Goal: Transaction & Acquisition: Purchase product/service

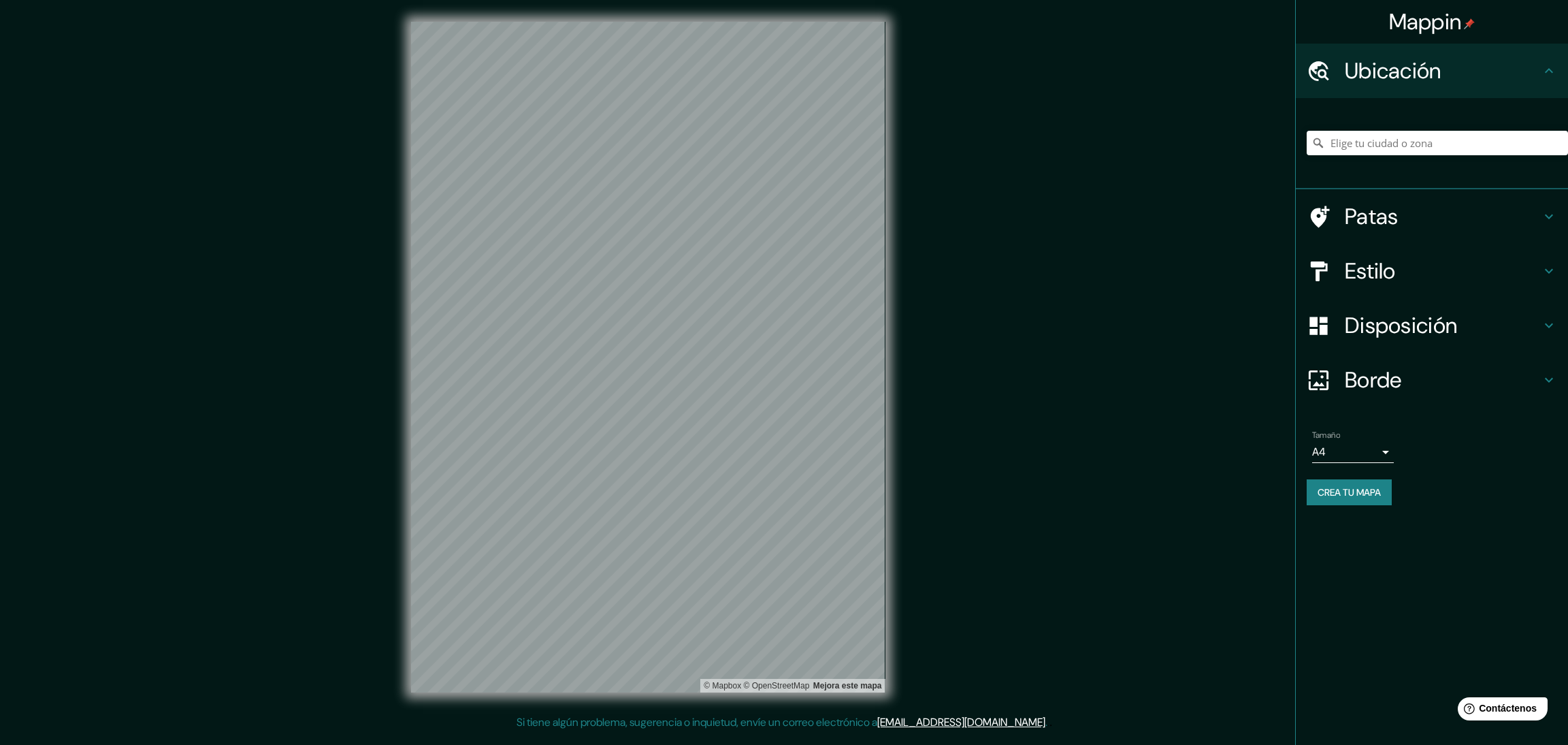
click at [1395, 271] on font "Estilo" at bounding box center [1370, 271] width 51 height 29
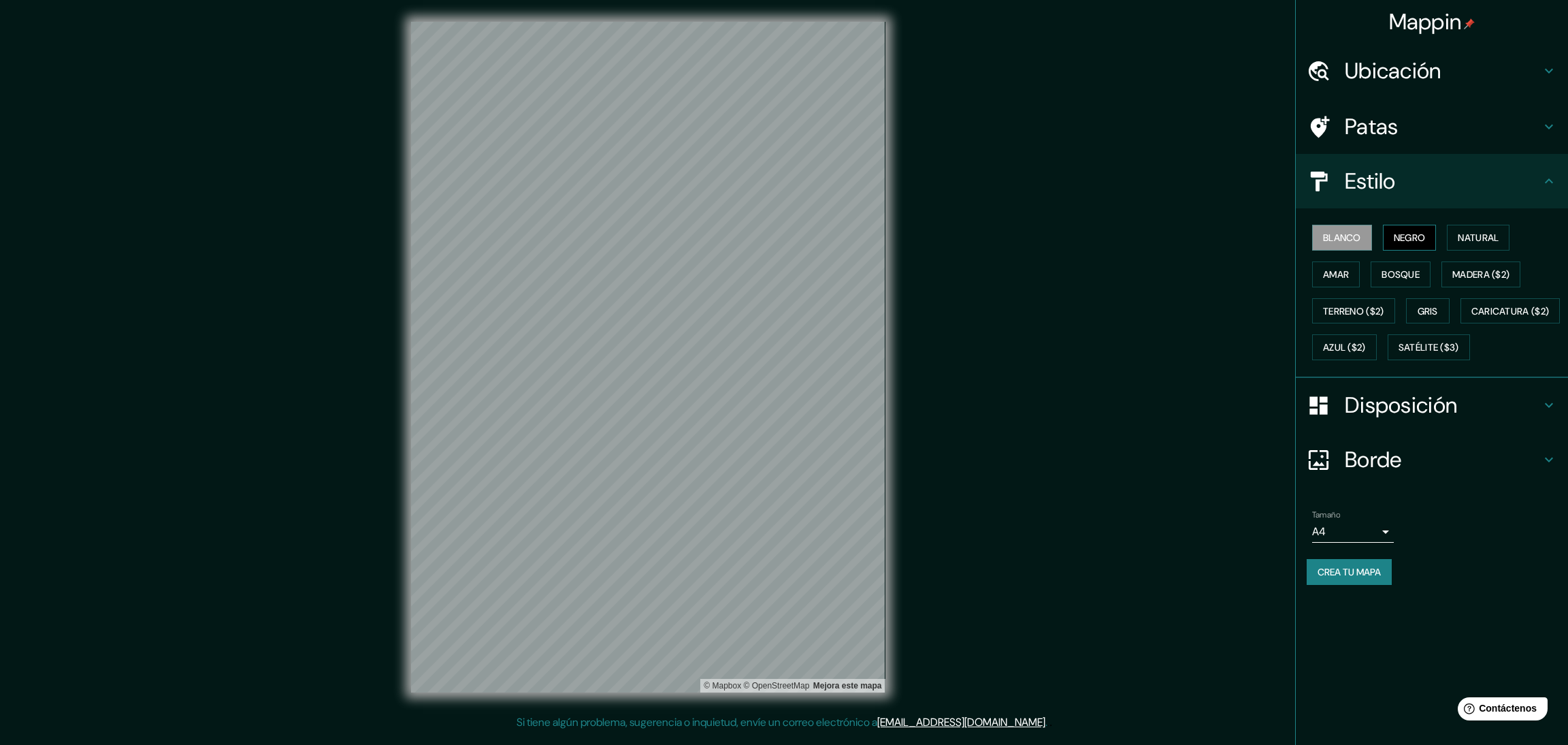
click at [1412, 237] on font "Negro" at bounding box center [1410, 237] width 32 height 12
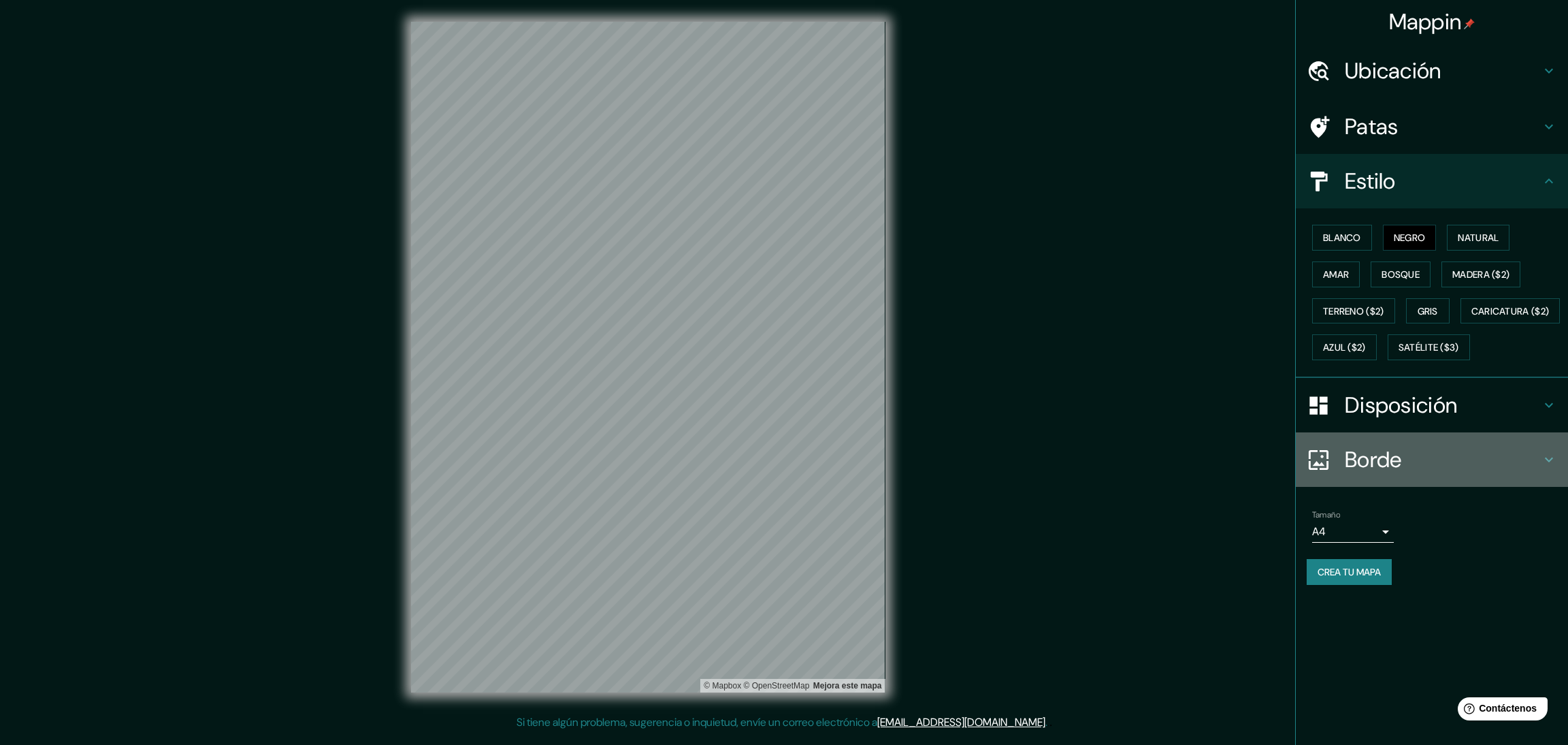
click at [1455, 474] on h4 "Borde" at bounding box center [1443, 460] width 196 height 27
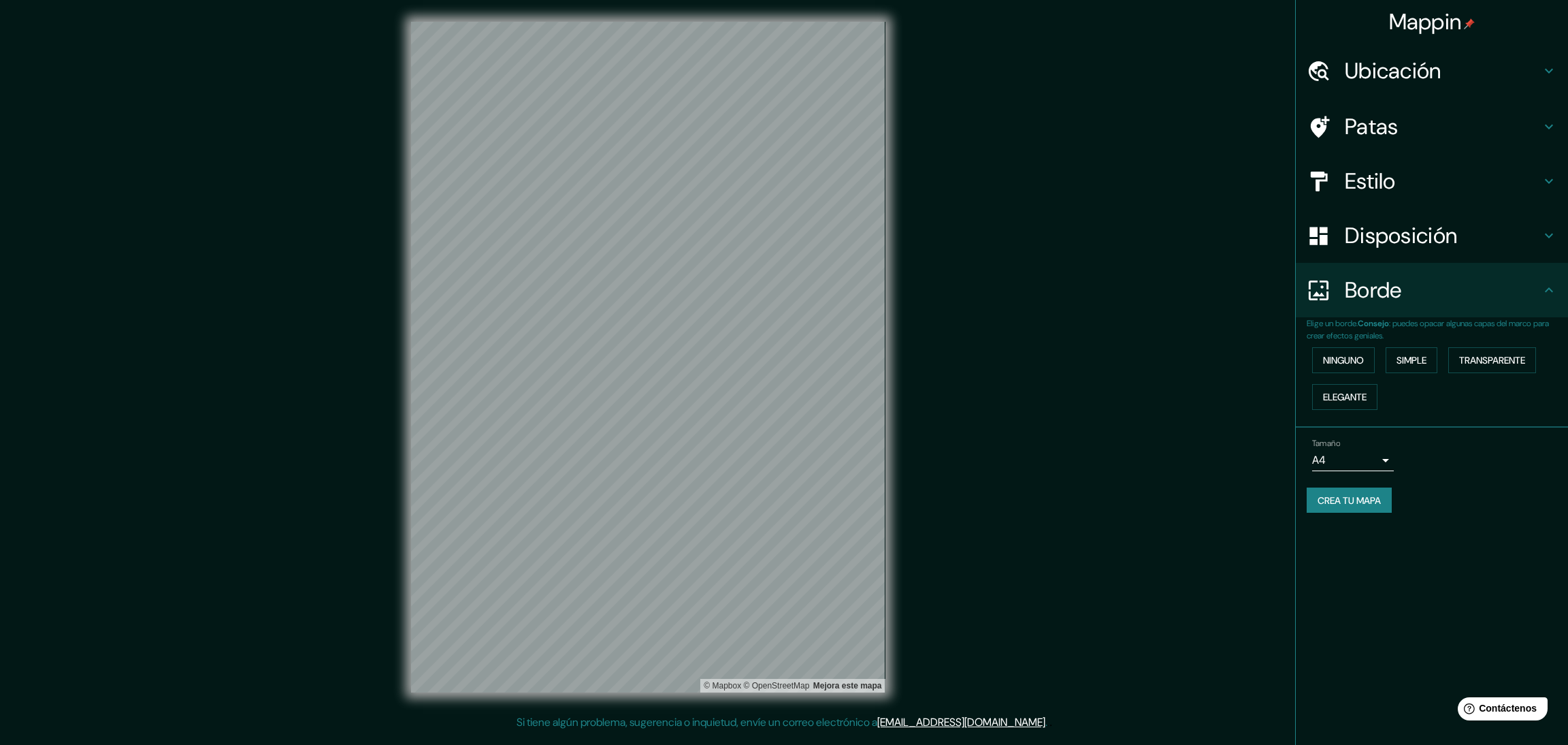
click at [1377, 241] on font "Disposición" at bounding box center [1400, 236] width 112 height 29
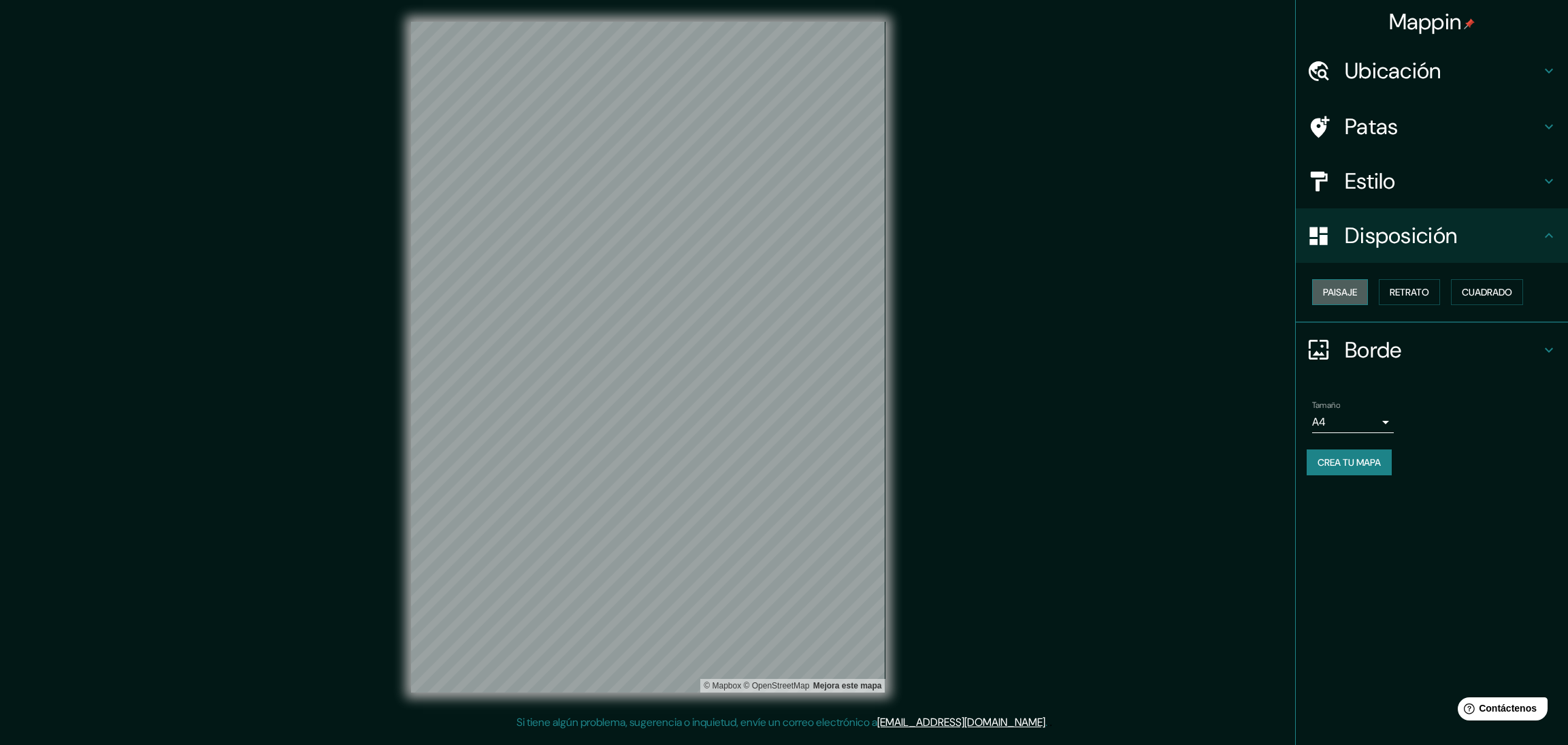
click at [1348, 296] on font "Paisaje" at bounding box center [1340, 292] width 34 height 12
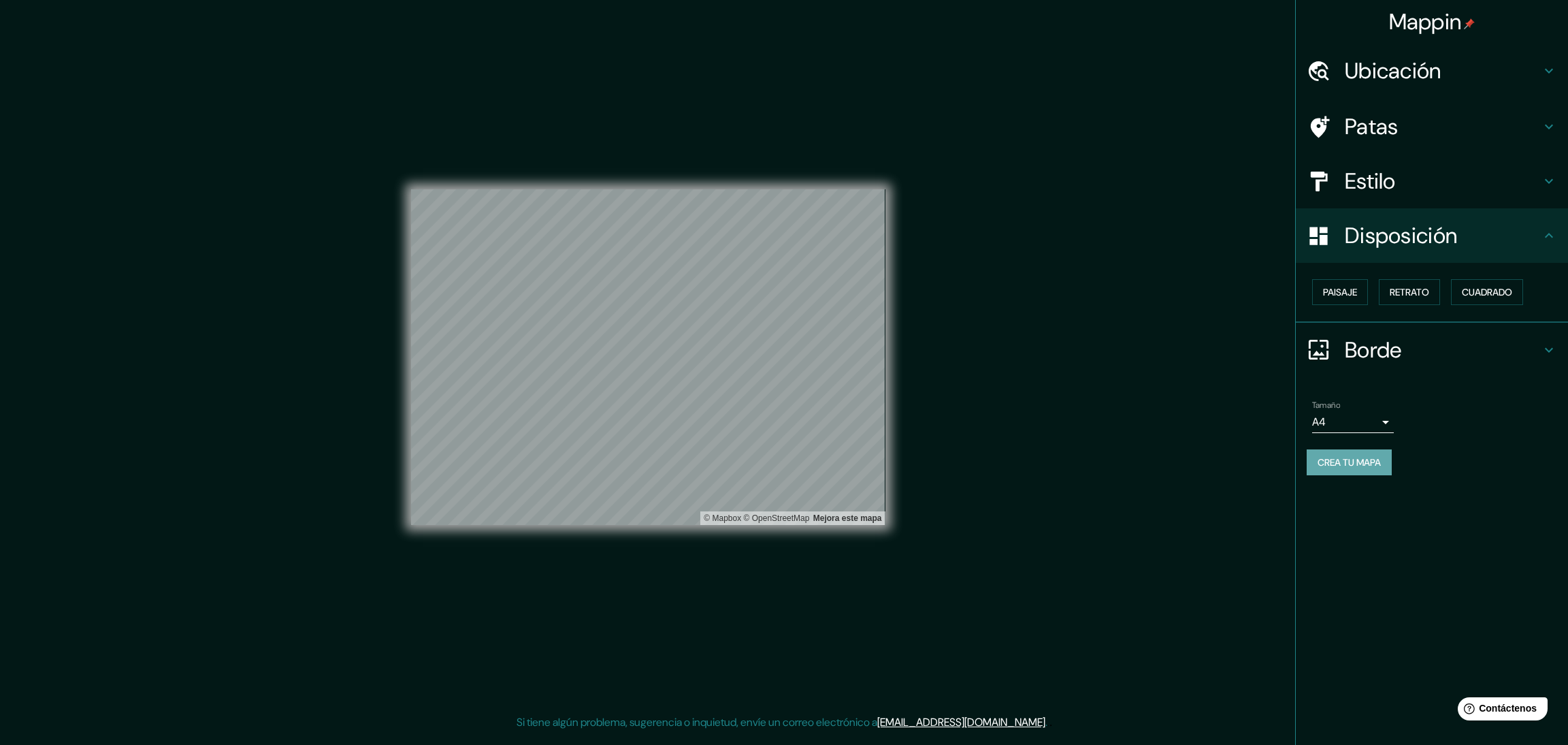
click at [1373, 463] on font "Crea tu mapa" at bounding box center [1349, 462] width 63 height 12
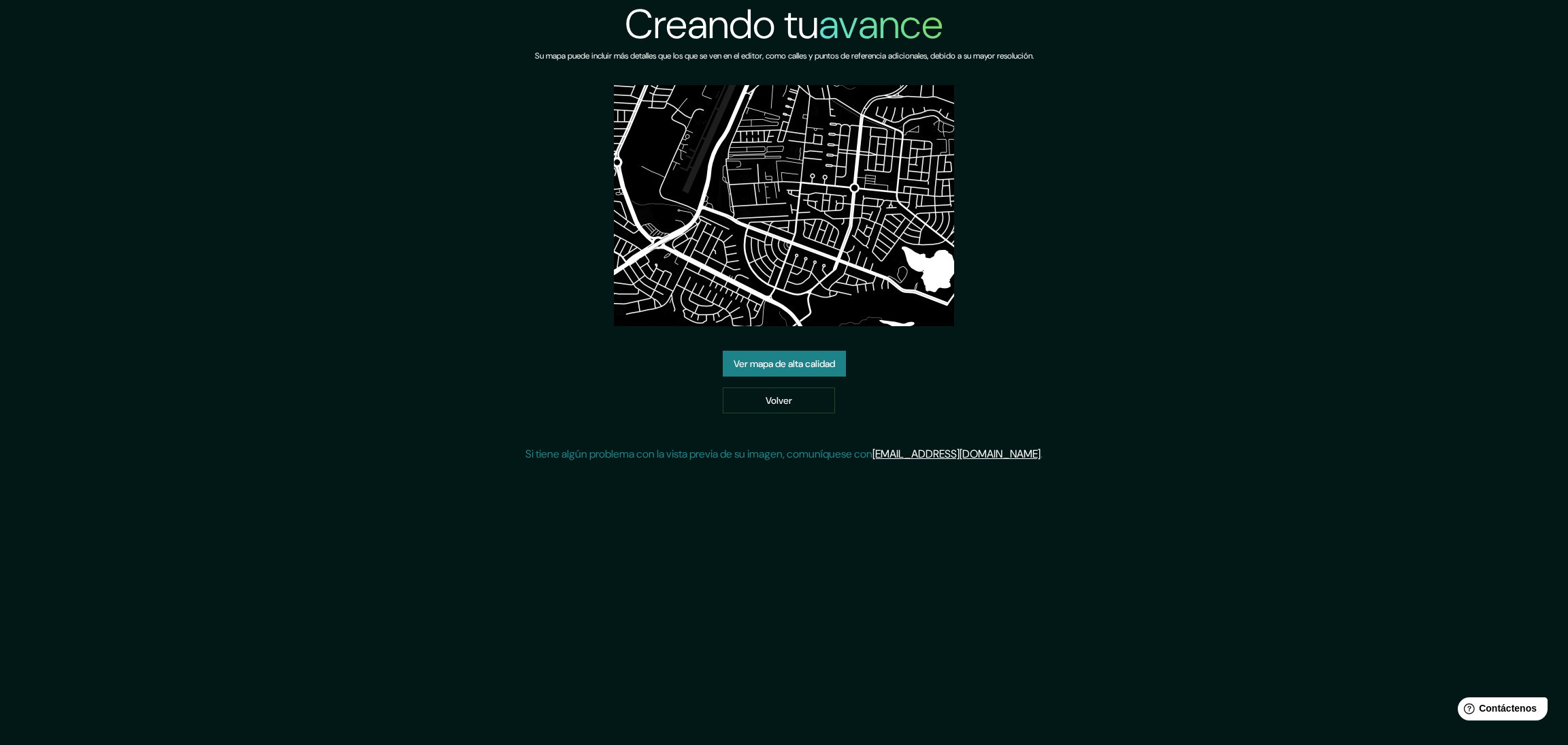
click at [763, 365] on font "Ver mapa de alta calidad" at bounding box center [785, 363] width 102 height 12
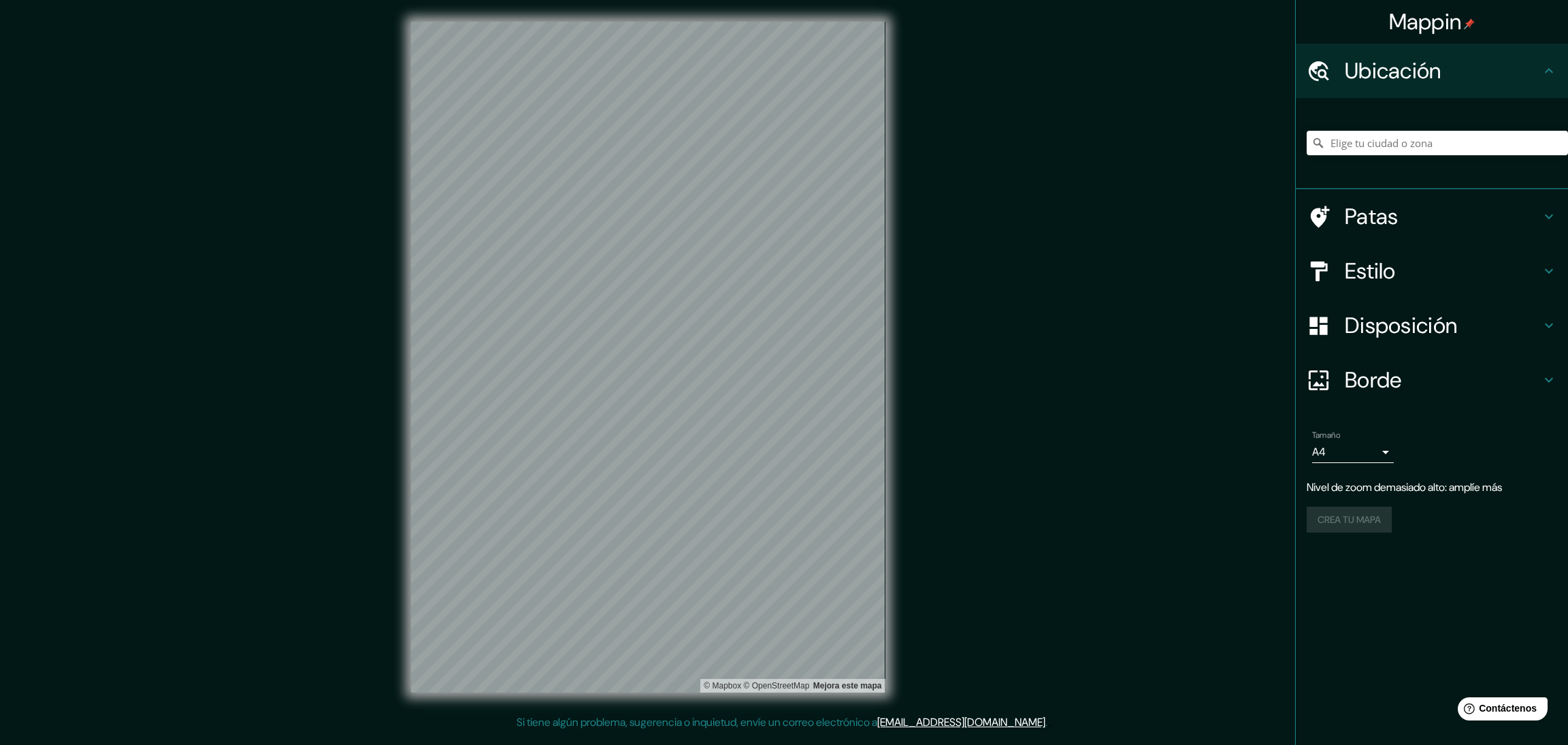
click at [896, 273] on div "© Mapbox © OpenStreetMap Mejora este mapa" at bounding box center [648, 357] width 518 height 714
click at [295, 357] on div "Mappin Ubicación Patas Estilo Disposición Borde Elige un borde. Consejo : puede…" at bounding box center [784, 367] width 1568 height 736
click at [1413, 333] on font "Disposición" at bounding box center [1400, 325] width 112 height 29
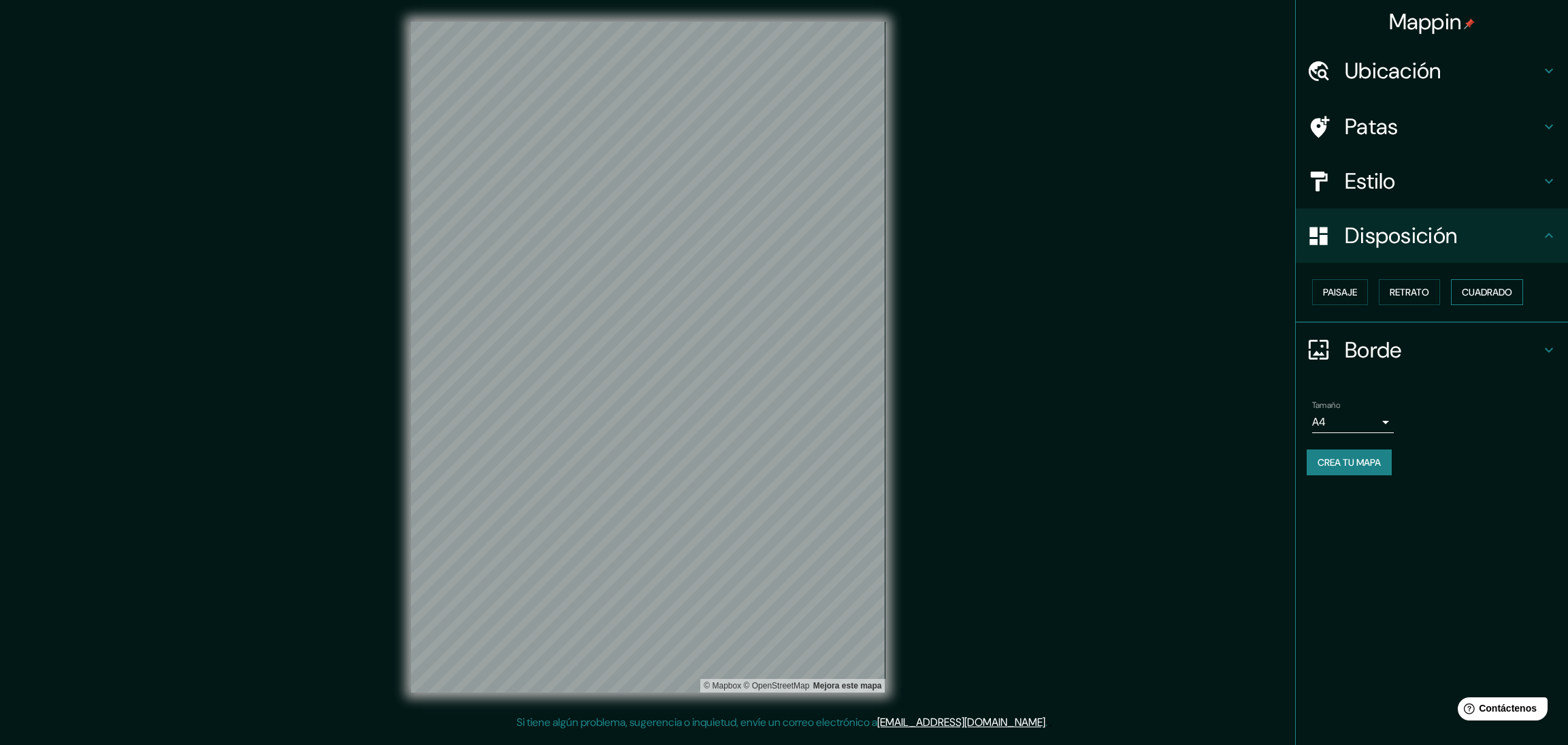
click at [1500, 291] on font "Cuadrado" at bounding box center [1487, 292] width 50 height 12
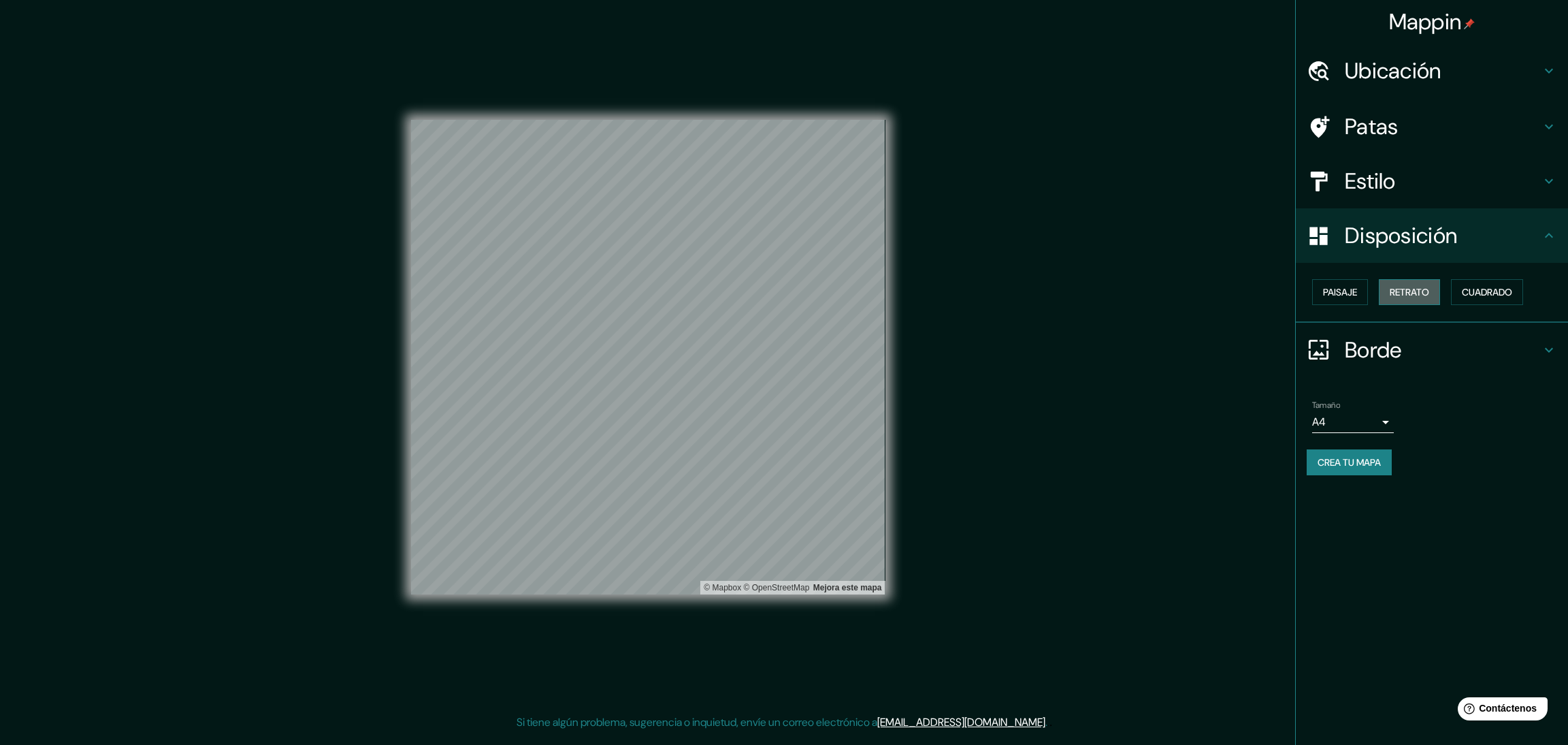
click at [1401, 288] on font "Retrato" at bounding box center [1409, 292] width 39 height 12
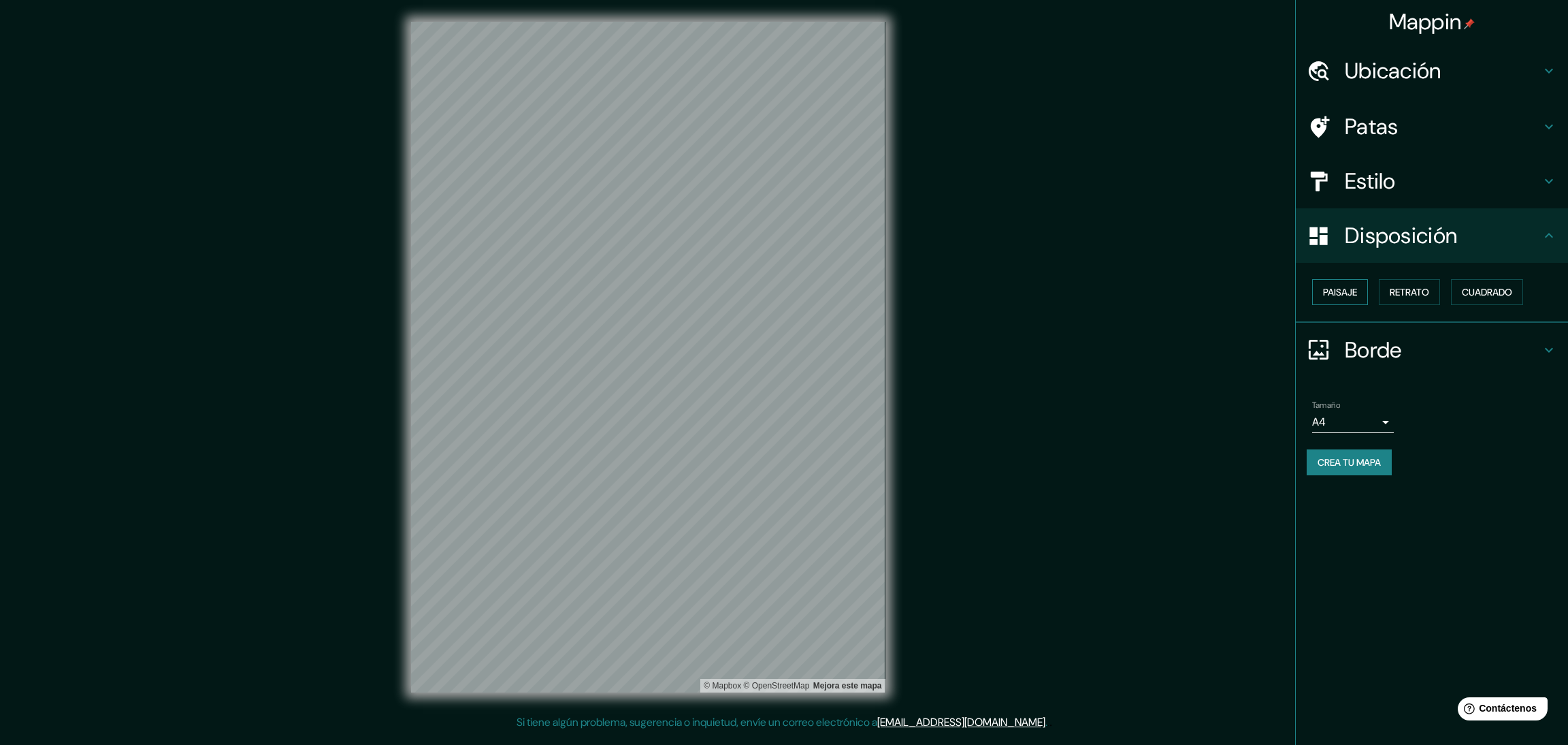
click at [1345, 295] on font "Paisaje" at bounding box center [1340, 292] width 34 height 12
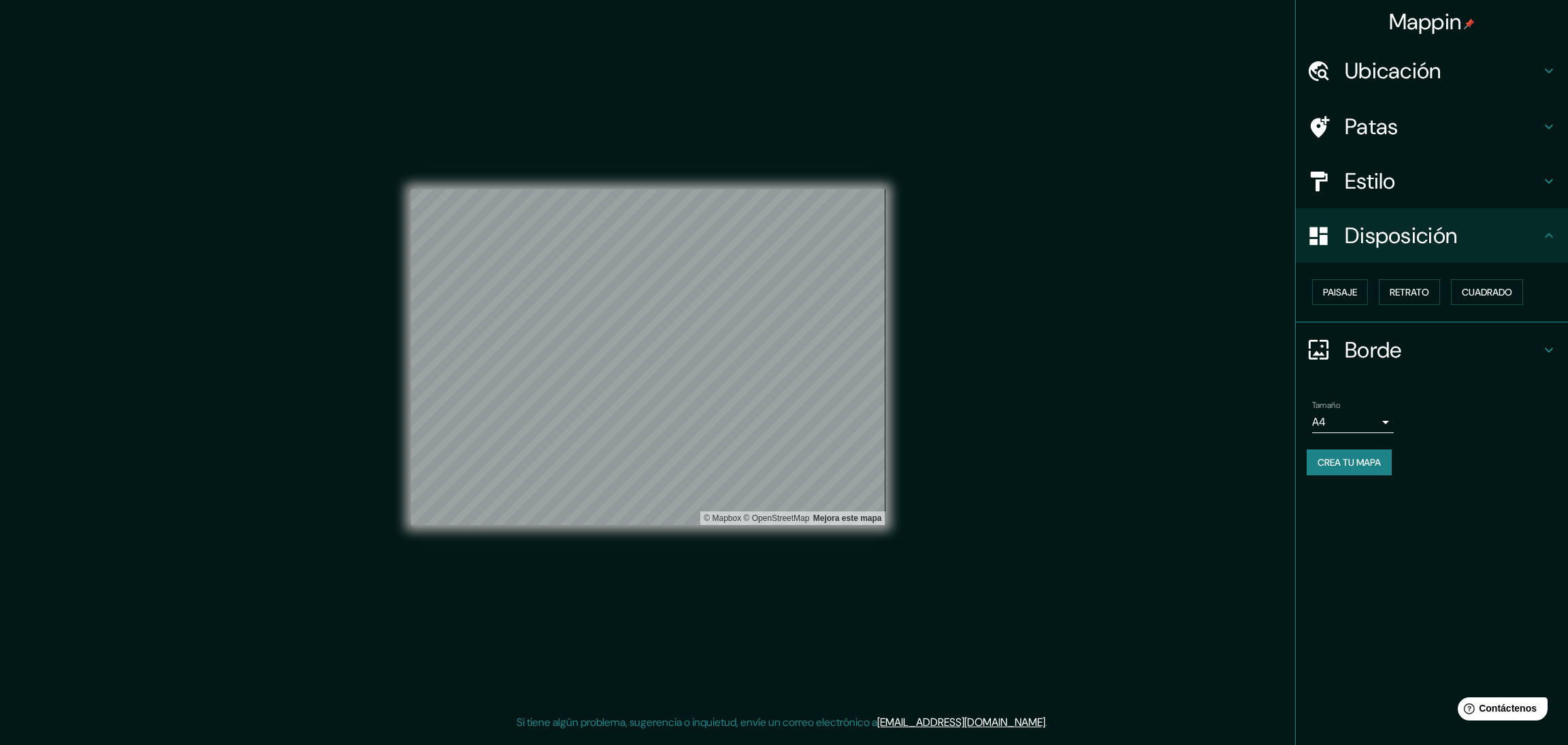
click at [1487, 168] on h4 "Estilo" at bounding box center [1443, 181] width 196 height 27
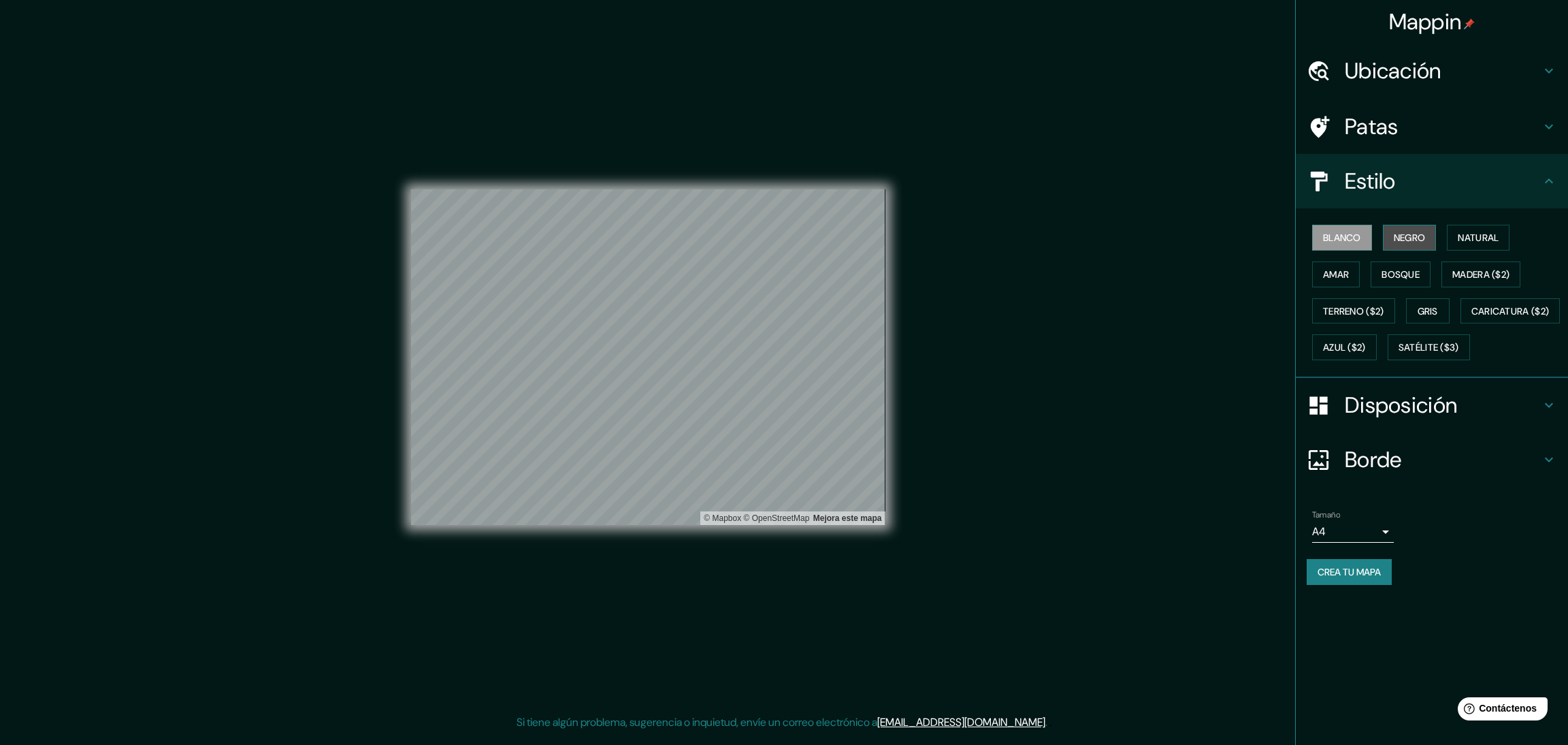
click at [1386, 229] on button "Negro" at bounding box center [1409, 238] width 54 height 26
click at [1483, 234] on font "Natural" at bounding box center [1478, 237] width 41 height 12
click at [1330, 273] on font "Amar" at bounding box center [1336, 274] width 26 height 12
click at [1414, 269] on font "Bosque" at bounding box center [1400, 274] width 38 height 12
click at [1500, 271] on font "Madera ($2)" at bounding box center [1481, 274] width 57 height 12
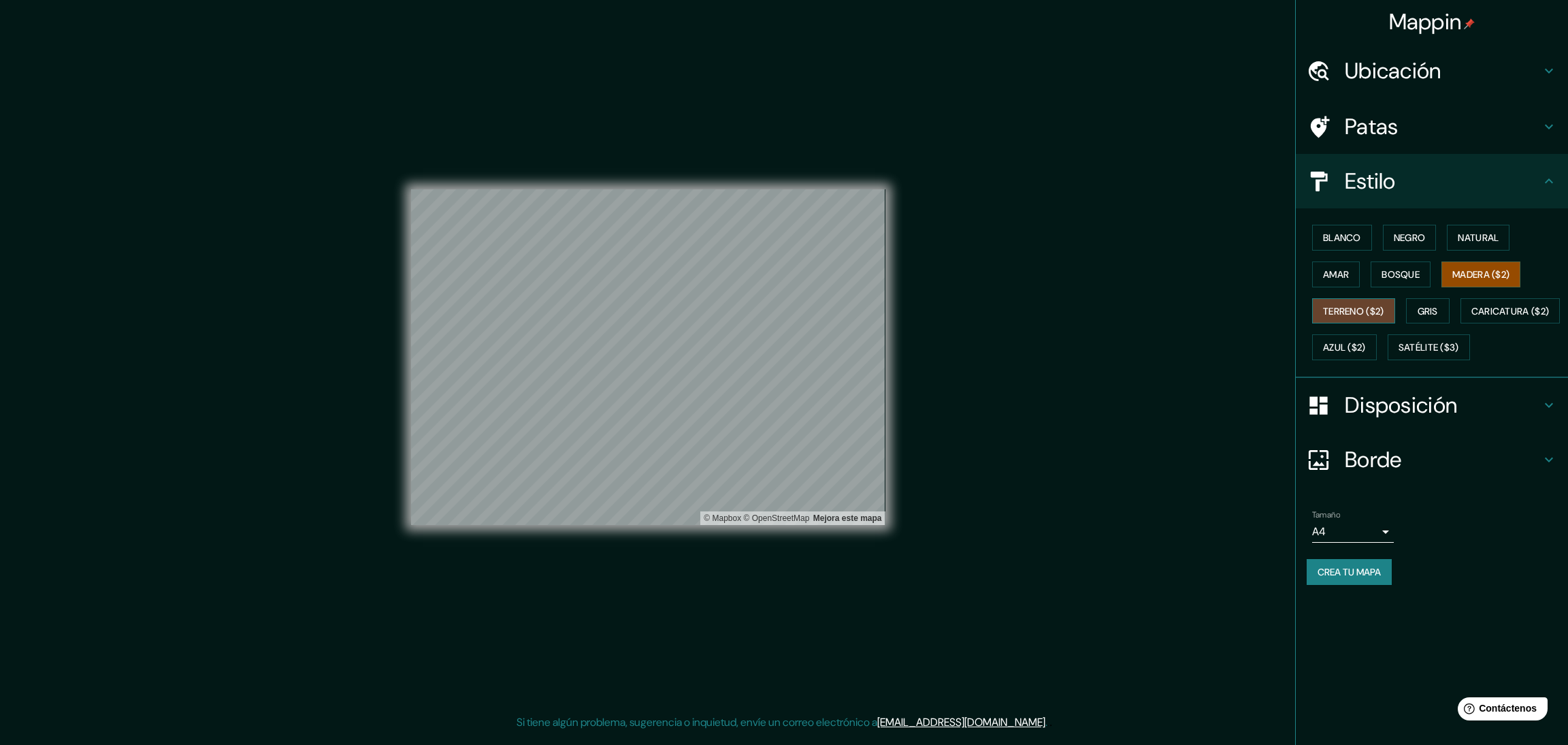
click at [1333, 307] on font "Terreno ($2)" at bounding box center [1354, 311] width 62 height 12
click at [1438, 309] on font "Gris" at bounding box center [1428, 311] width 21 height 12
click at [1375, 314] on font "Terreno ($2)" at bounding box center [1354, 311] width 62 height 12
click at [1398, 354] on font "Satélite ($3)" at bounding box center [1428, 347] width 61 height 12
click at [1419, 308] on button "Gris" at bounding box center [1428, 311] width 44 height 26
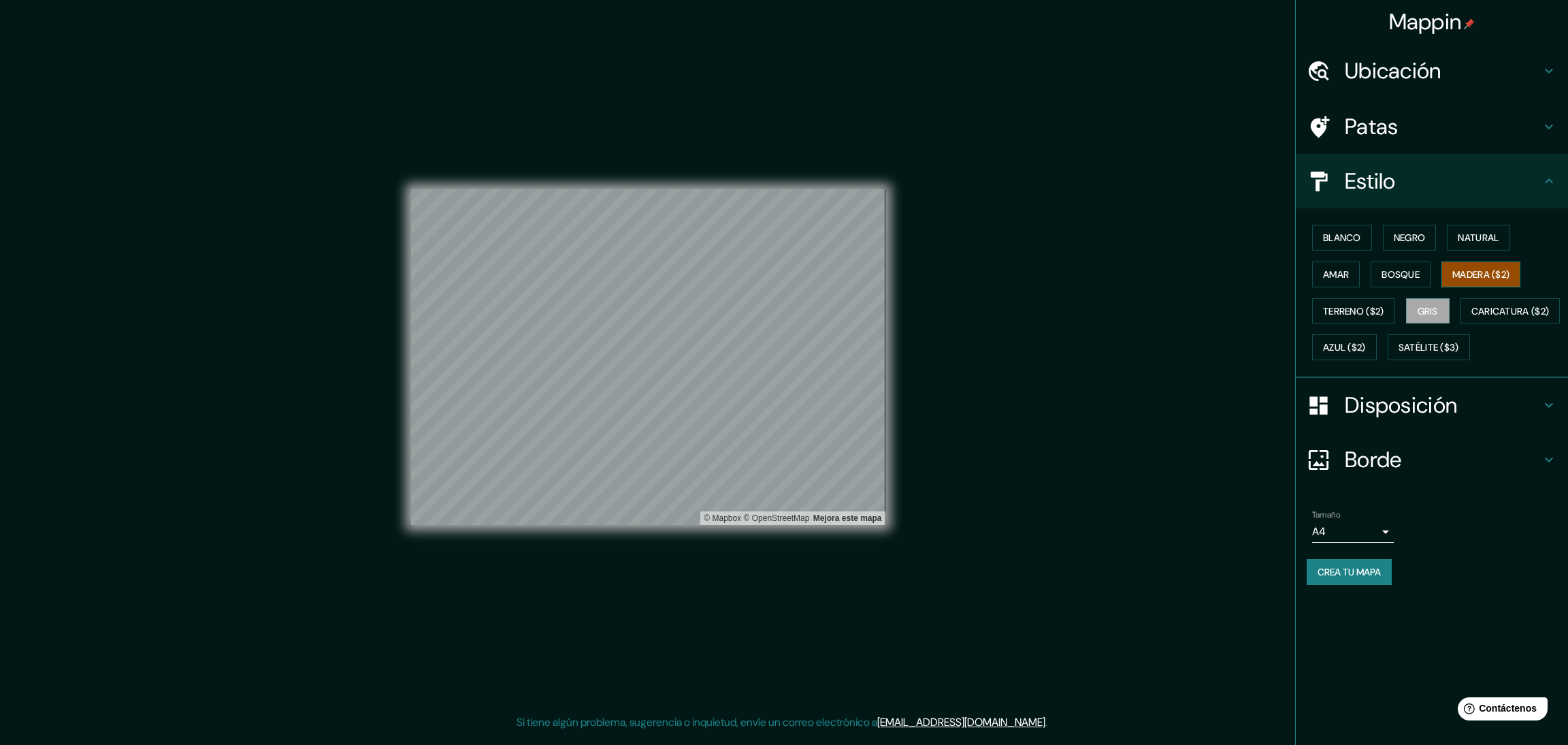
click at [1486, 286] on div "Blanco Negro Natural Amar Bosque Madera ($2) Terreno ($2) Gris Caricatura ($2) …" at bounding box center [1437, 292] width 261 height 146
click at [1426, 274] on button "Bosque" at bounding box center [1400, 274] width 60 height 26
click at [1338, 273] on font "Amar" at bounding box center [1336, 274] width 26 height 12
click at [1405, 268] on font "Bosque" at bounding box center [1400, 274] width 38 height 12
click at [1481, 243] on font "Natural" at bounding box center [1478, 237] width 41 height 18
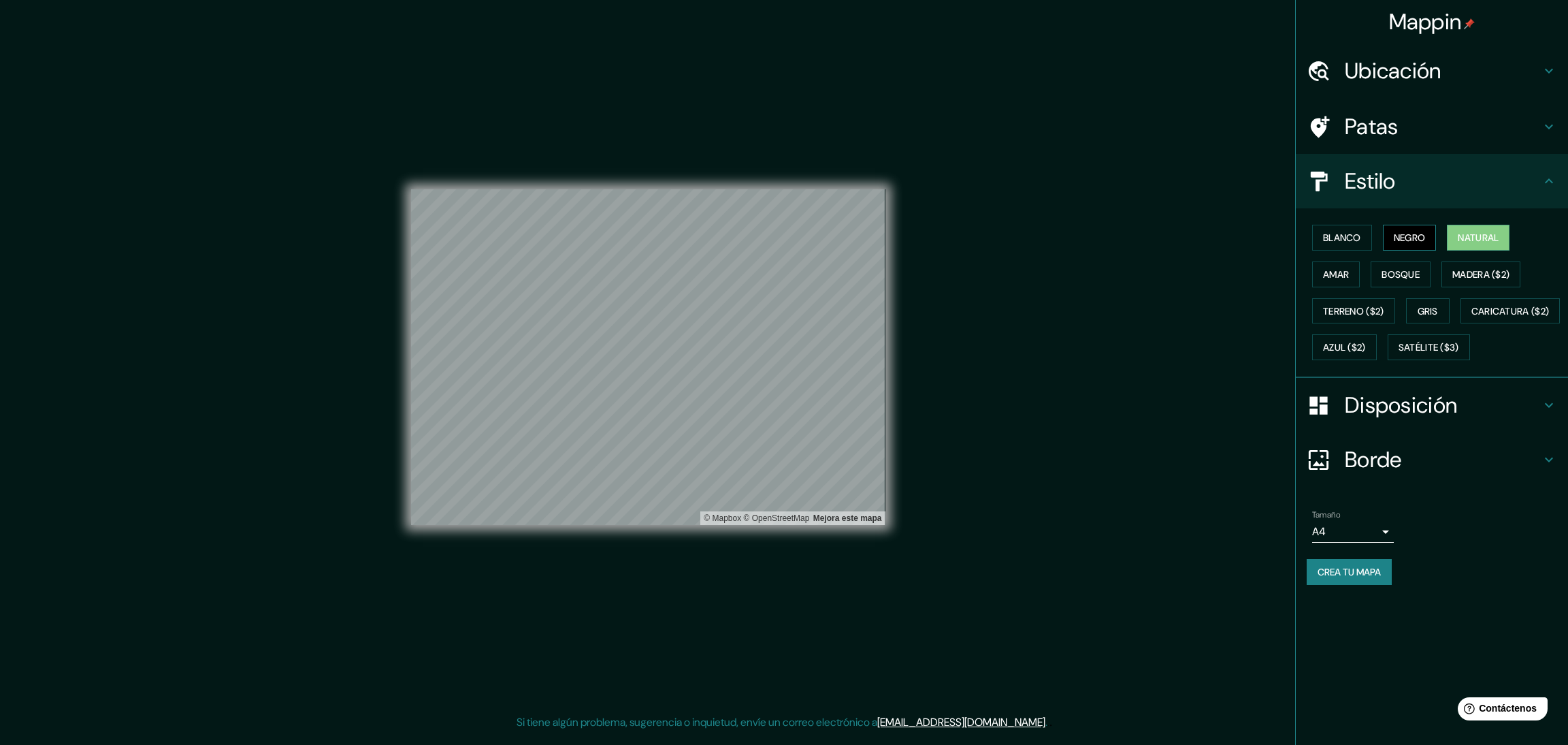
click at [1435, 239] on button "Negro" at bounding box center [1409, 238] width 54 height 26
click at [1385, 275] on font "Bosque" at bounding box center [1400, 274] width 38 height 12
click at [1434, 315] on font "Gris" at bounding box center [1428, 311] width 21 height 12
click at [1375, 564] on body "Mappin Ubicación Patas Estilo Blanco Negro Natural Amar Bosque Madera ($2) Terr…" at bounding box center [784, 372] width 1568 height 745
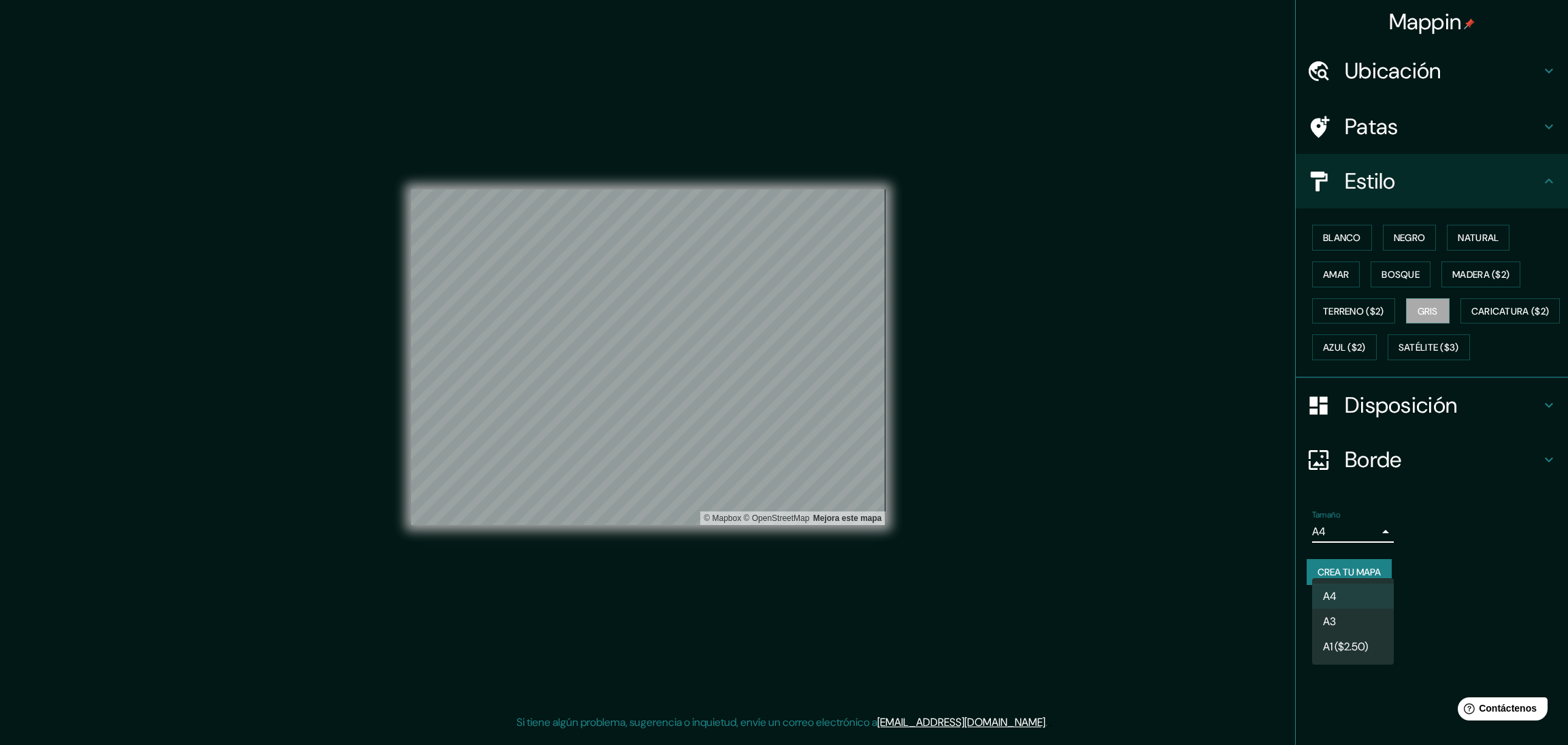
click at [1375, 564] on div at bounding box center [784, 372] width 1568 height 745
click at [1368, 578] on font "Crea tu mapa" at bounding box center [1349, 572] width 63 height 12
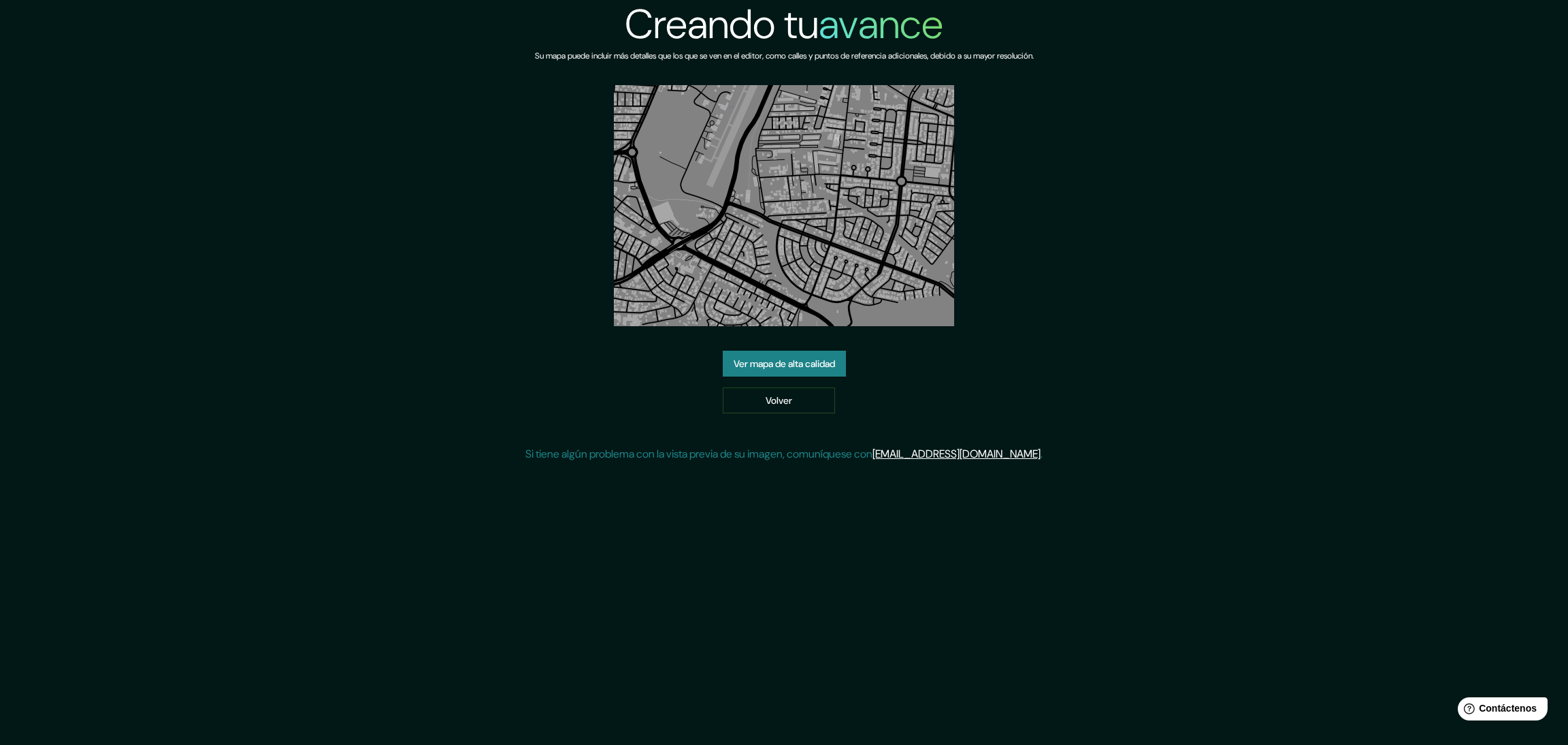
click at [807, 357] on font "Ver mapa de alta calidad" at bounding box center [785, 363] width 102 height 12
click at [877, 266] on img at bounding box center [783, 206] width 340 height 241
click at [811, 365] on font "Ver mapa de alta calidad" at bounding box center [785, 363] width 102 height 12
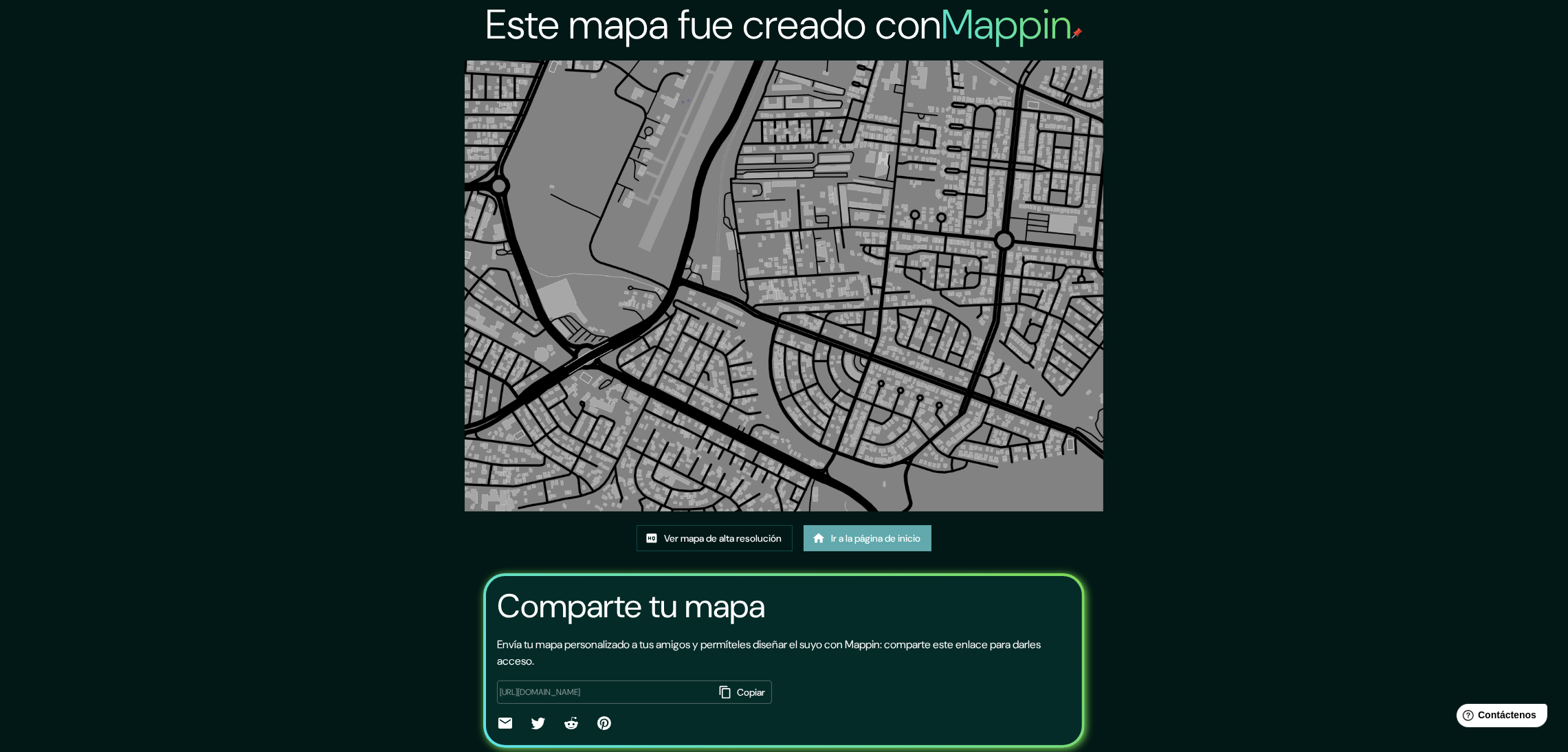
click at [853, 542] on font "Ir a la página de inicio" at bounding box center [876, 539] width 90 height 12
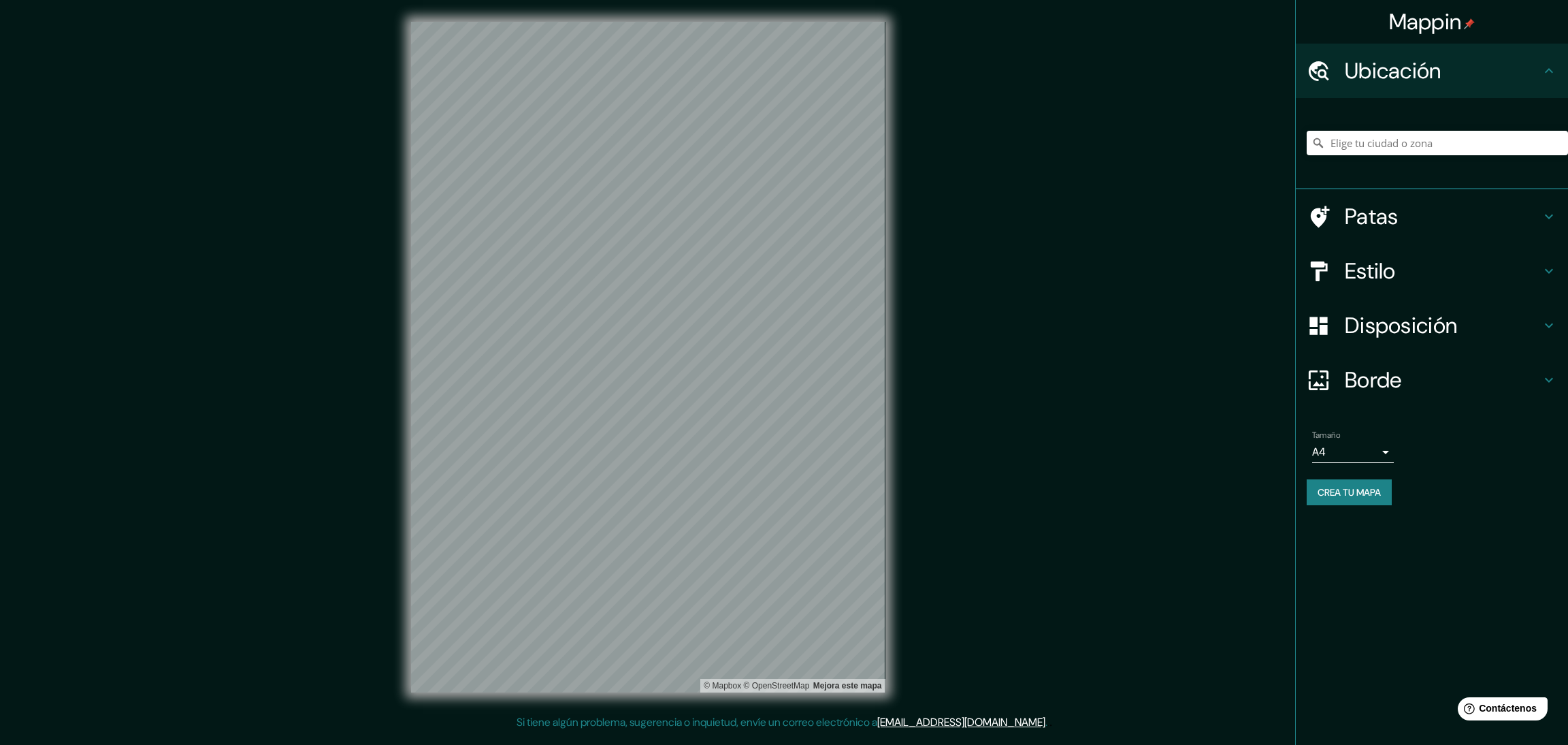
click at [316, 311] on div "Mappin Ubicación Patas Estilo Disposición Borde Elige un borde. Consejo : puede…" at bounding box center [784, 367] width 1568 height 736
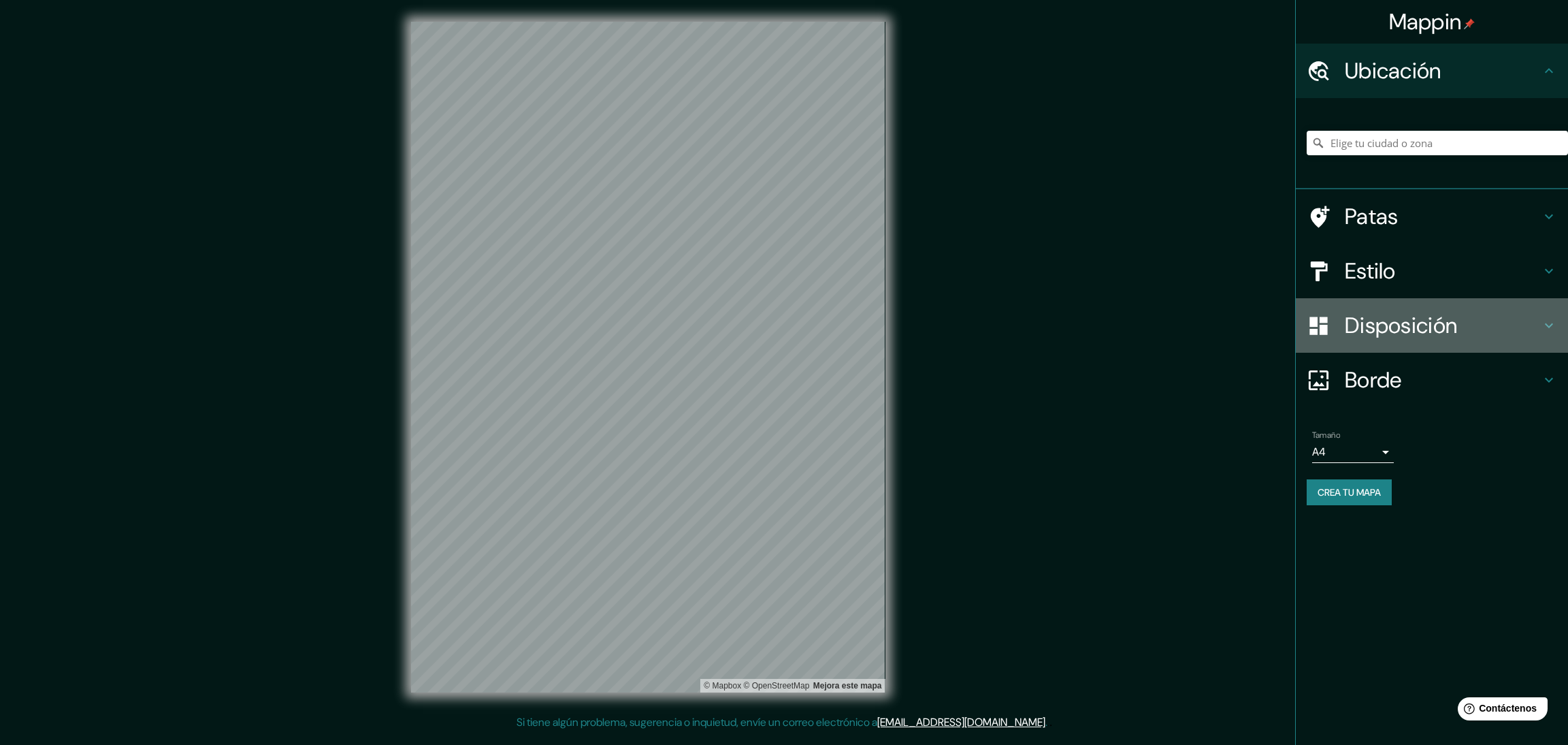
click at [1374, 311] on font "Disposición" at bounding box center [1400, 325] width 112 height 29
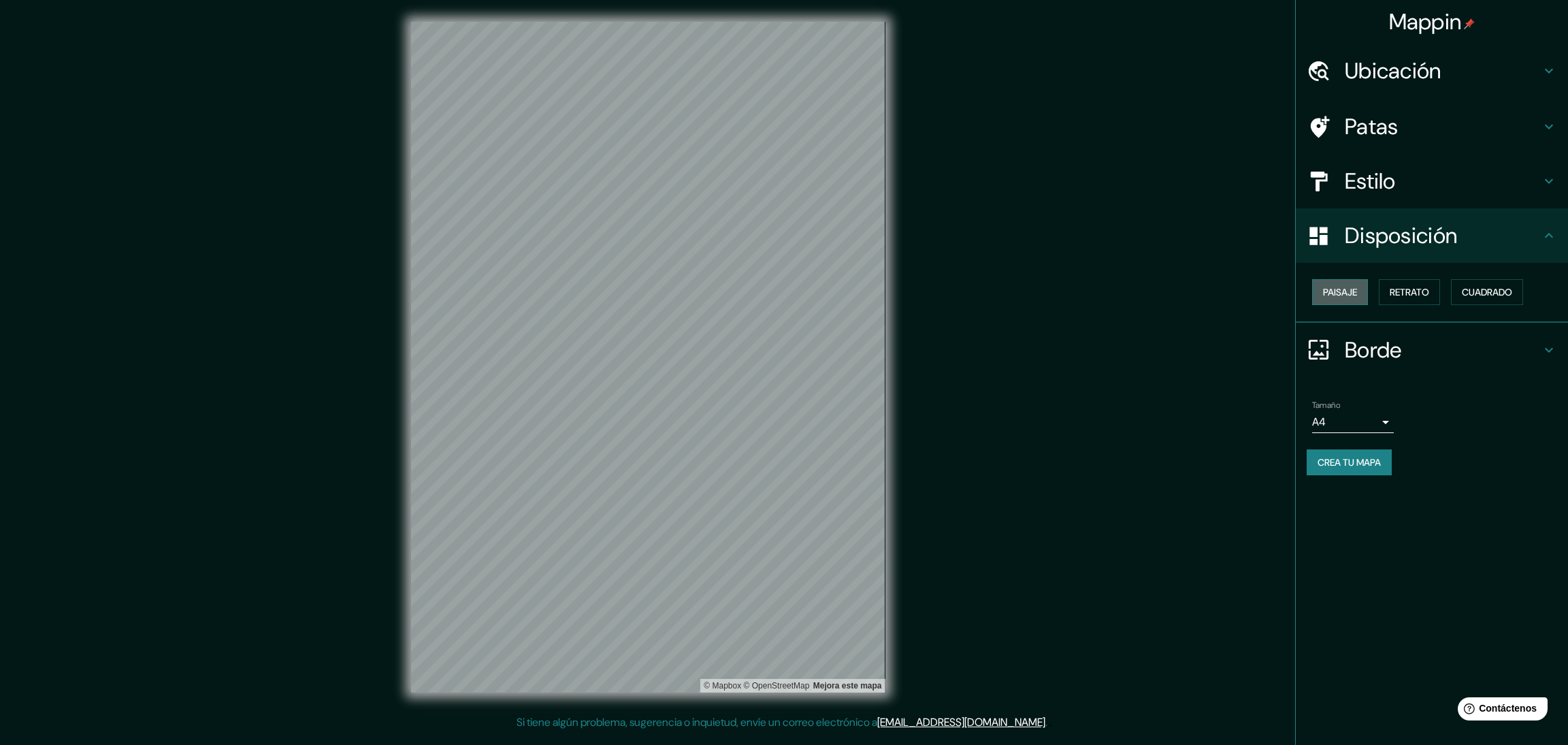
click at [1357, 302] on button "Paisaje" at bounding box center [1340, 292] width 56 height 26
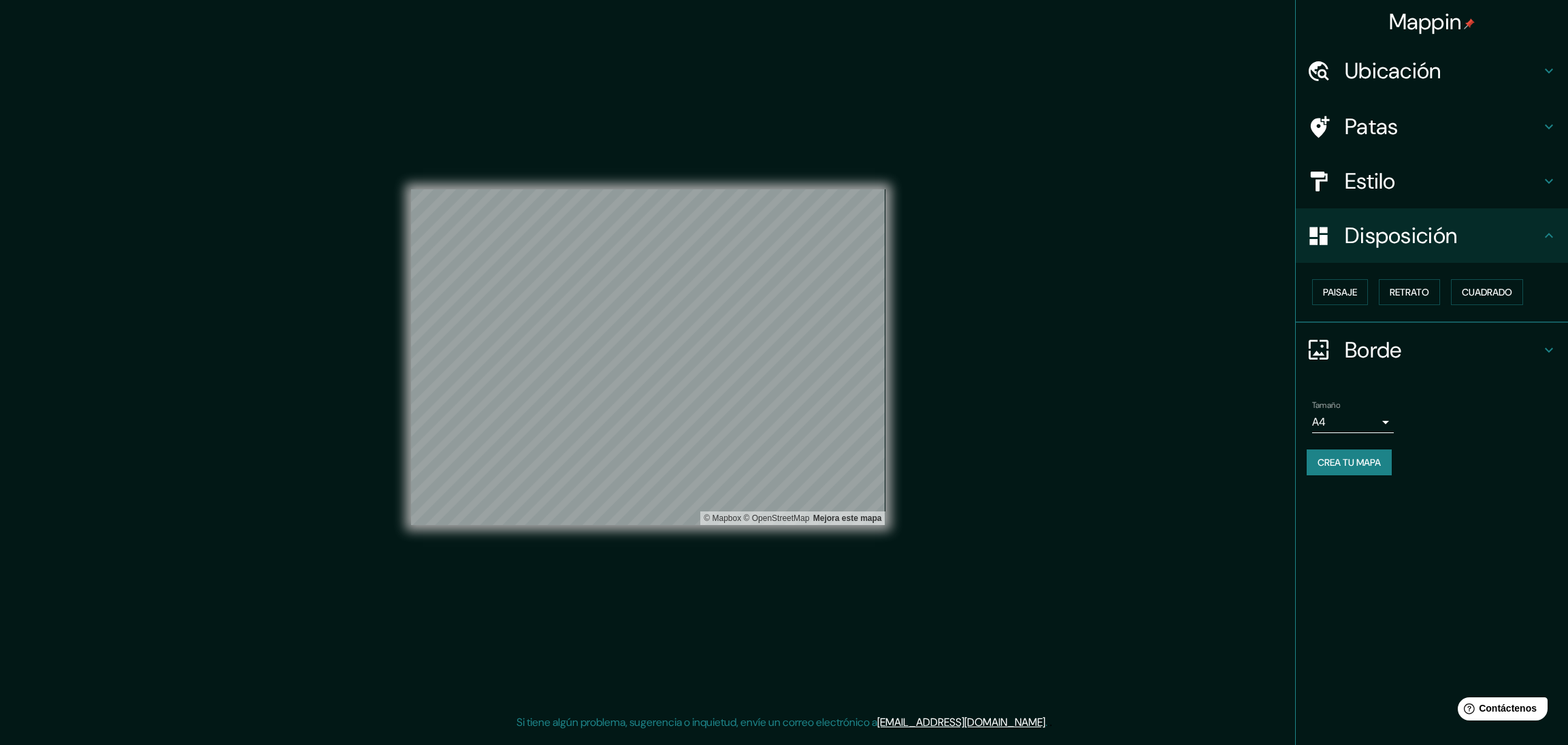
click at [1424, 141] on div "Patas" at bounding box center [1432, 127] width 272 height 54
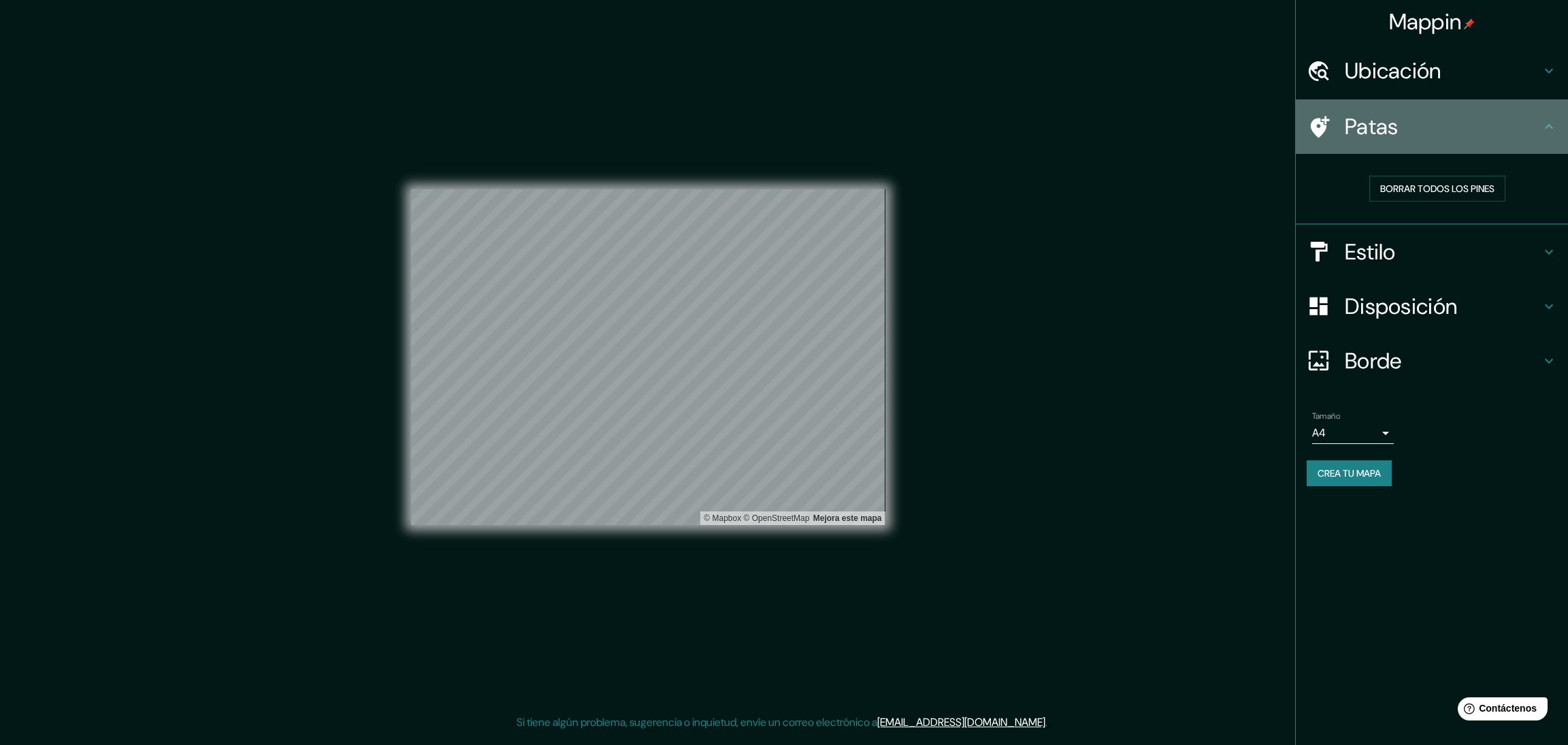
click at [1424, 141] on div "Patas" at bounding box center [1432, 127] width 272 height 54
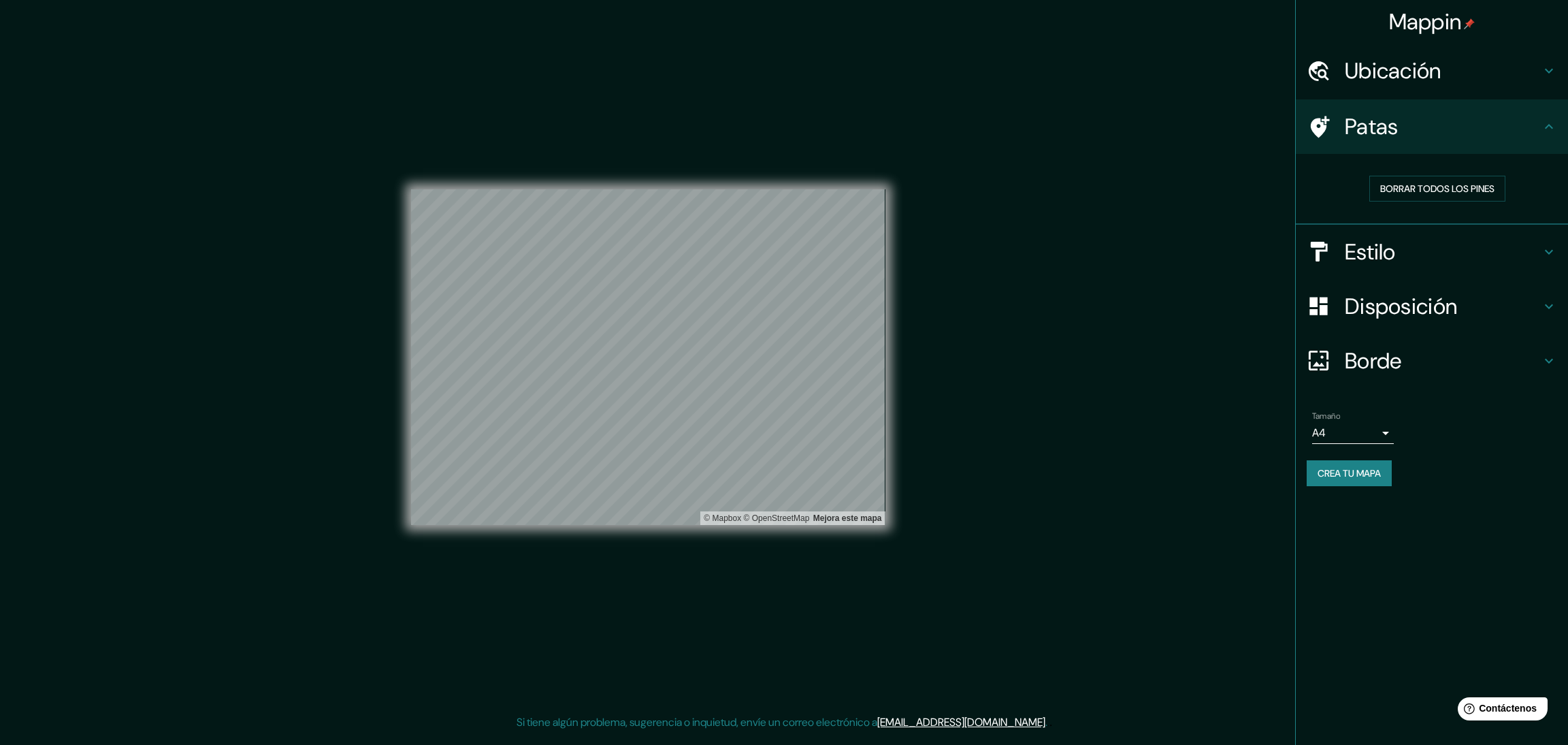
click at [1473, 71] on h4 "Ubicación" at bounding box center [1443, 71] width 196 height 27
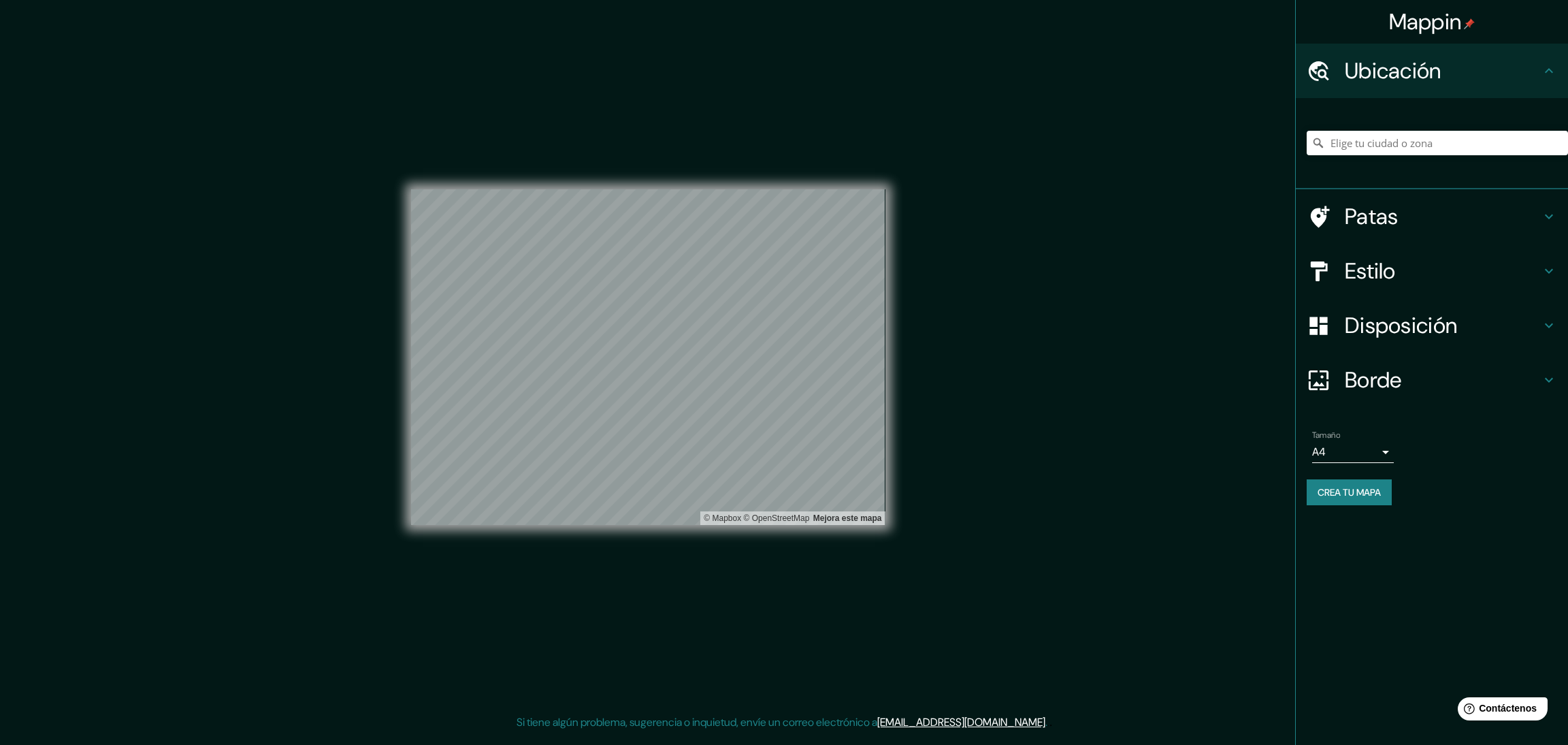
click at [1460, 271] on h4 "Estilo" at bounding box center [1443, 271] width 196 height 27
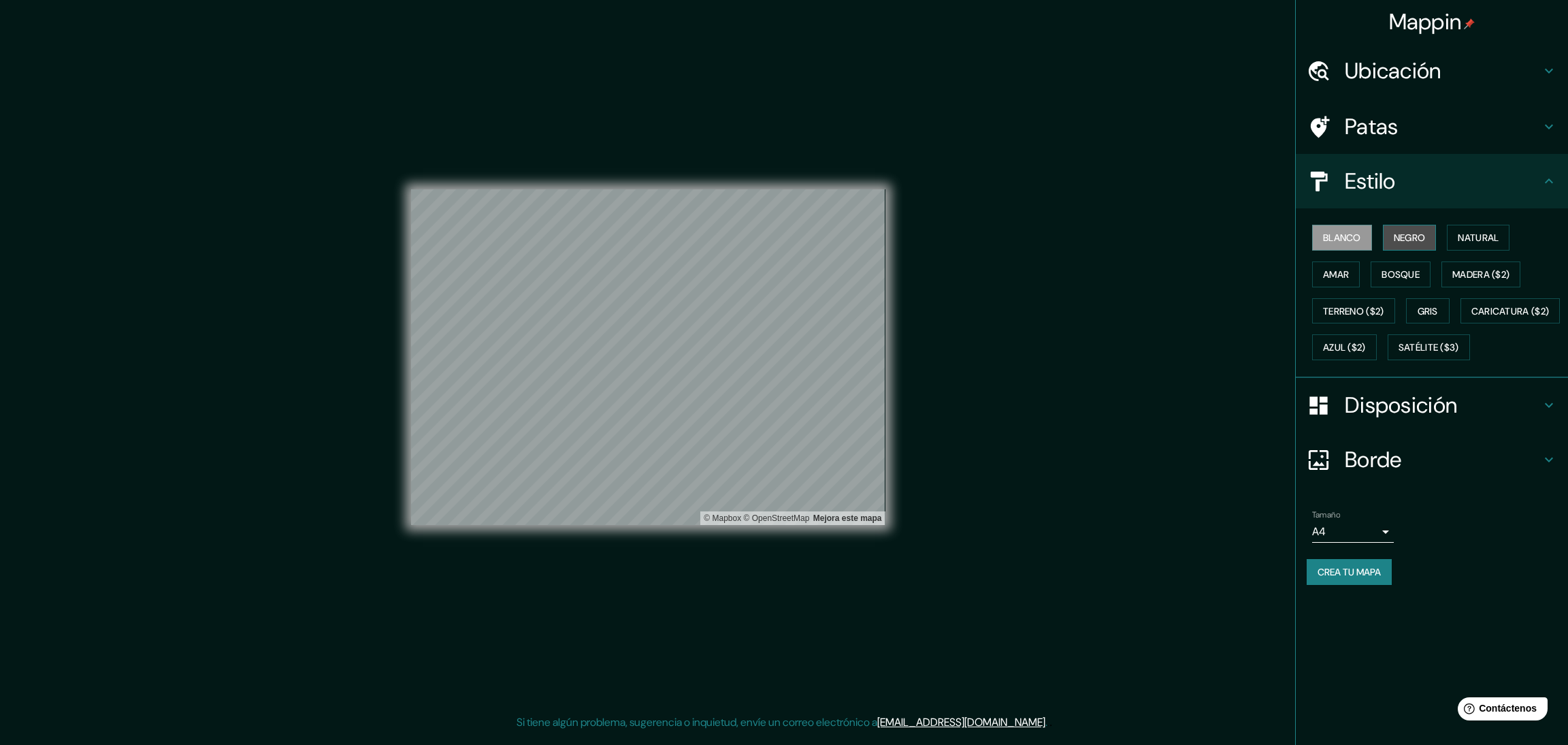
click at [1414, 244] on font "Negro" at bounding box center [1410, 237] width 32 height 18
click at [1509, 227] on button "Natural" at bounding box center [1478, 238] width 62 height 26
click at [1375, 261] on button "Bosque" at bounding box center [1400, 274] width 60 height 26
click at [1384, 311] on font "Terreno ($2)" at bounding box center [1354, 311] width 62 height 12
click at [1438, 305] on font "Gris" at bounding box center [1428, 311] width 21 height 12
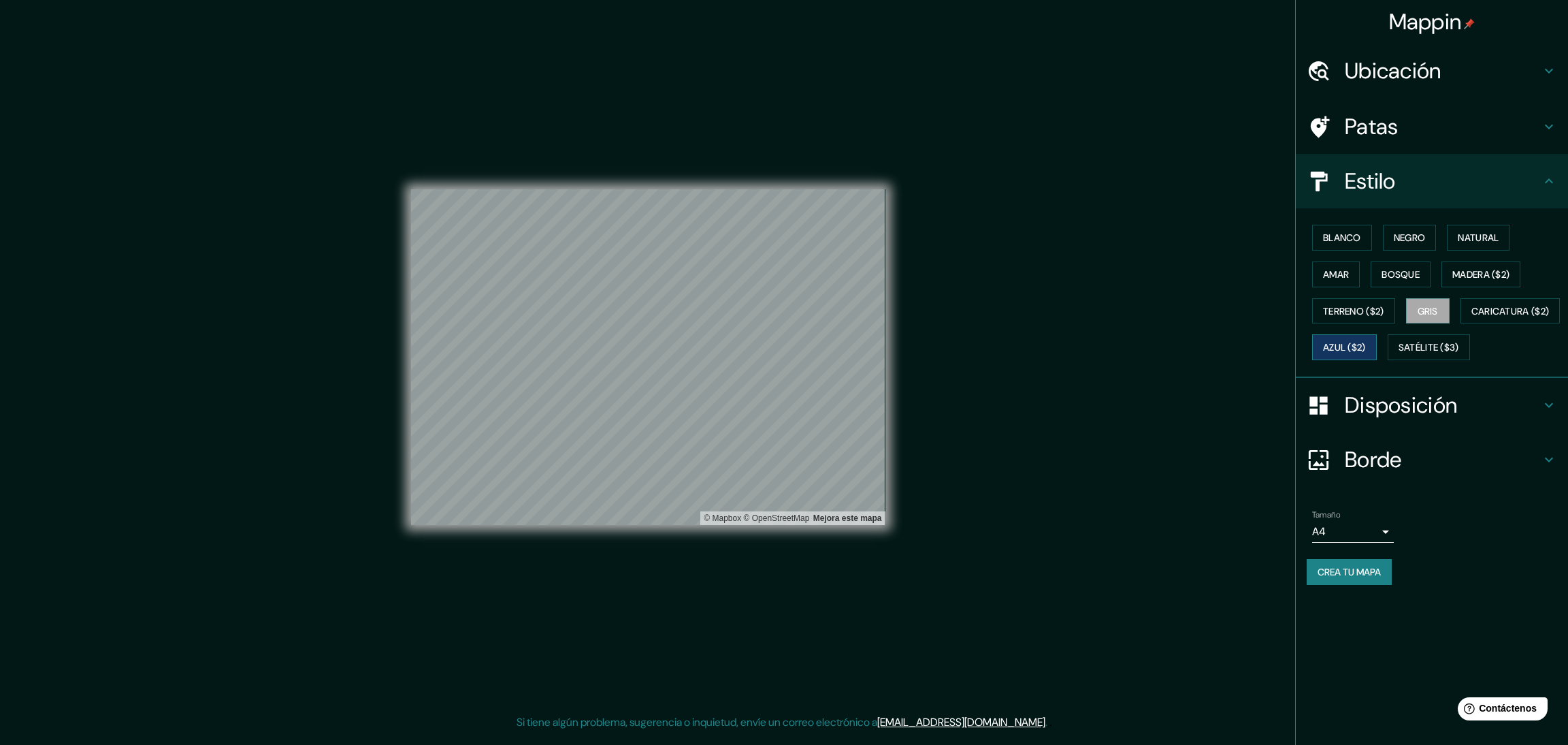
click at [1377, 335] on button "Azul ($2)" at bounding box center [1345, 347] width 64 height 26
click at [1471, 317] on font "Caricatura ($2)" at bounding box center [1510, 311] width 78 height 12
